Goal: Use online tool/utility: Use online tool/utility

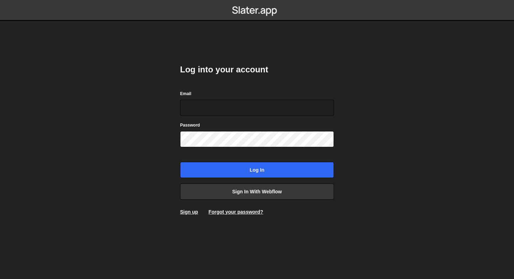
type input "[PERSON_NAME][EMAIL_ADDRESS][DOMAIN_NAME]"
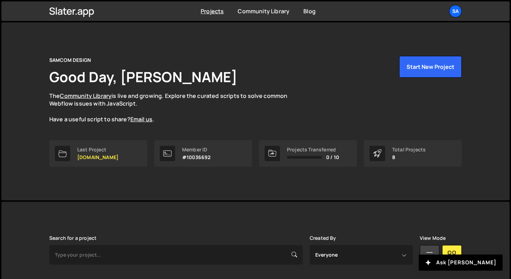
click at [316, 118] on div "SAMCOM DESIGN Good Day, Sam Comstock The Community Library is live and growing.…" at bounding box center [255, 89] width 412 height 67
click at [453, 9] on div "SA" at bounding box center [455, 11] width 13 height 13
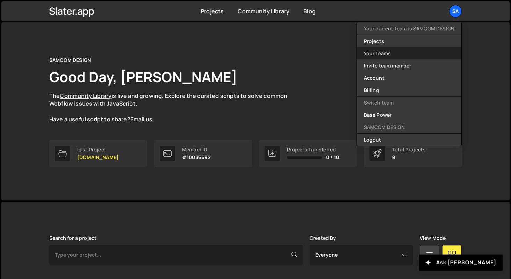
click at [389, 57] on link "Your Teams" at bounding box center [409, 53] width 104 height 12
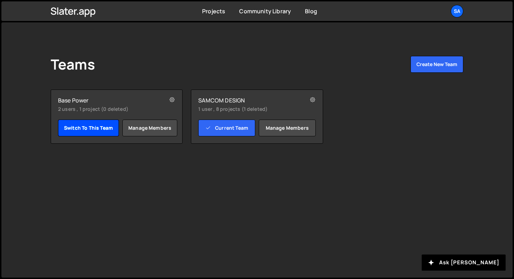
click at [83, 125] on link "Switch to this team" at bounding box center [88, 127] width 61 height 17
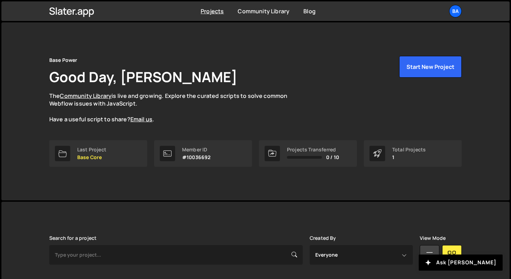
scroll to position [81, 0]
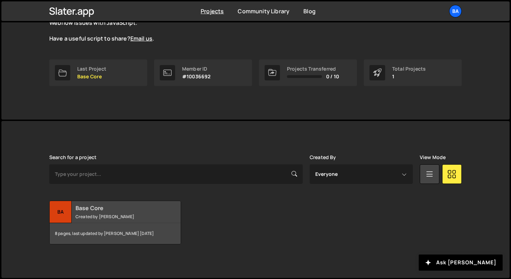
click at [59, 212] on div "Ba" at bounding box center [61, 212] width 22 height 22
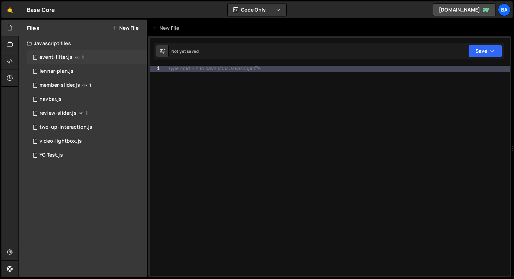
click at [75, 61] on div "1 event-filter.js 1" at bounding box center [87, 57] width 120 height 14
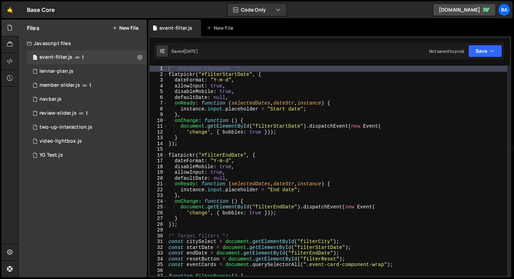
type textarea "flatpickr("#filterStartDate", {"
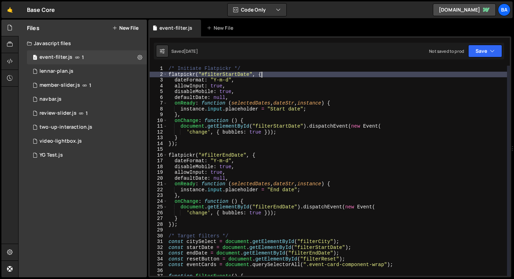
click at [287, 73] on div "/* Initiate Flatpickr */ flatpickr ( "#filterStartDate" , { dateFormat : "Y-m-d…" at bounding box center [337, 176] width 340 height 221
